Goal: Task Accomplishment & Management: Use online tool/utility

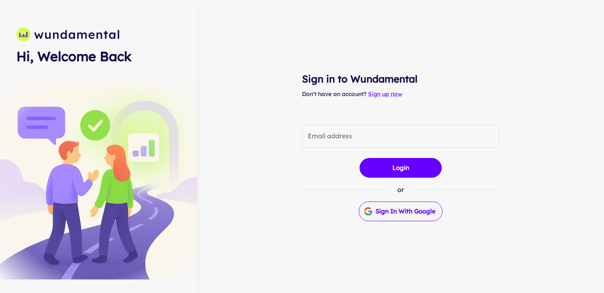
click at [402, 217] on button "Sign in with Google" at bounding box center [400, 212] width 84 height 20
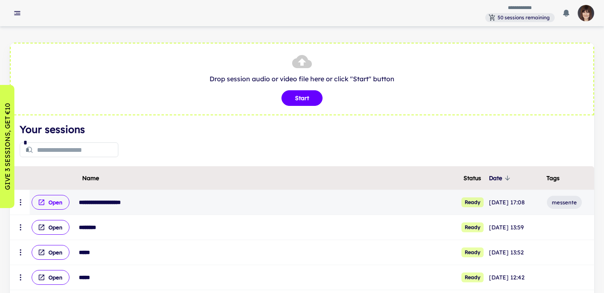
click at [52, 201] on button "Open" at bounding box center [51, 202] width 38 height 15
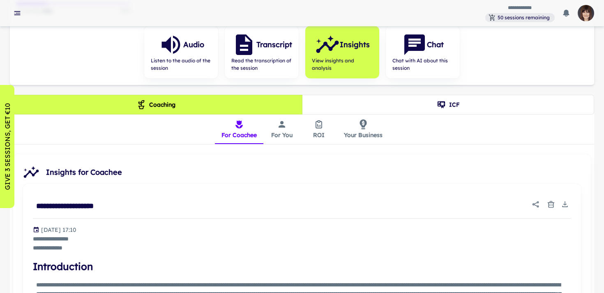
scroll to position [132, 0]
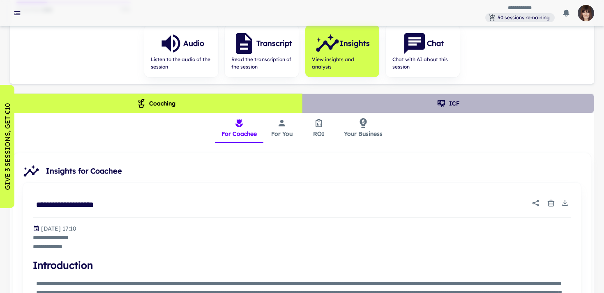
click at [450, 102] on button "ICF" at bounding box center [448, 104] width 292 height 20
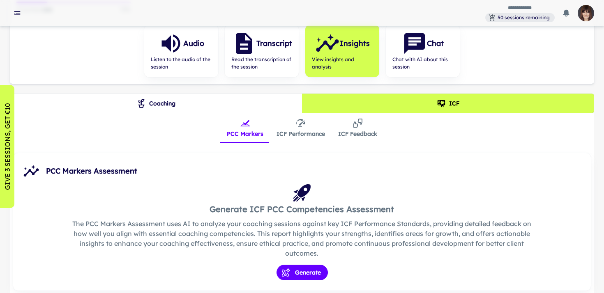
click at [587, 11] on img "button" at bounding box center [585, 13] width 16 height 16
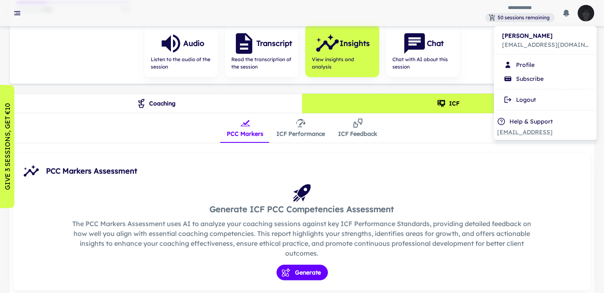
click at [523, 102] on li "Logout" at bounding box center [545, 100] width 96 height 14
